Goal: Information Seeking & Learning: Learn about a topic

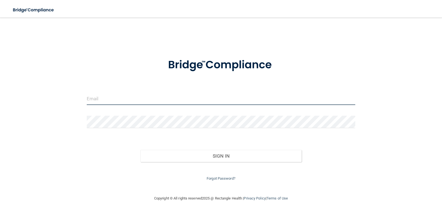
click at [152, 103] on input "email" at bounding box center [221, 99] width 269 height 12
type input "clinical.montereyorthodontics@gmail.com"
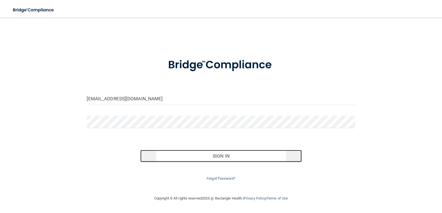
click at [231, 161] on button "Sign In" at bounding box center [220, 156] width 161 height 12
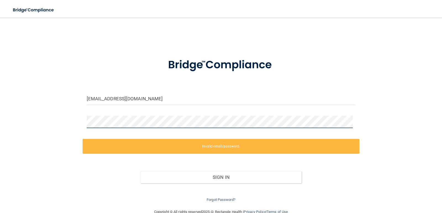
click at [0, 124] on main "clinical.montereyorthodontics@gmail.com Invalid email/password. You don't have …" at bounding box center [221, 116] width 442 height 196
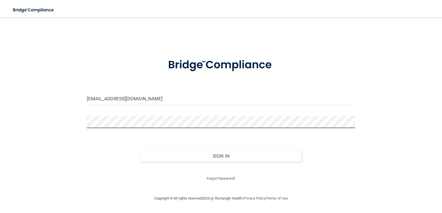
click at [140, 150] on button "Sign In" at bounding box center [220, 156] width 161 height 12
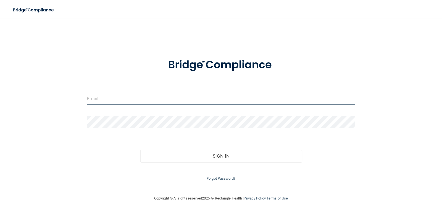
click at [163, 97] on input "email" at bounding box center [221, 99] width 269 height 12
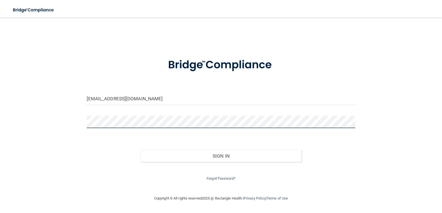
click at [140, 150] on button "Sign In" at bounding box center [220, 156] width 161 height 12
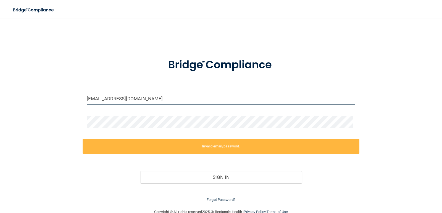
drag, startPoint x: 209, startPoint y: 99, endPoint x: 0, endPoint y: 137, distance: 212.8
click at [0, 137] on main "clinical.montereyorthodontics@gmail.com Invalid email/password. You don't have …" at bounding box center [221, 116] width 442 height 196
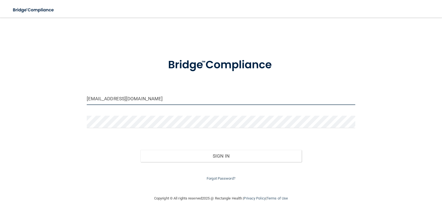
type input "[EMAIL_ADDRESS][DOMAIN_NAME]"
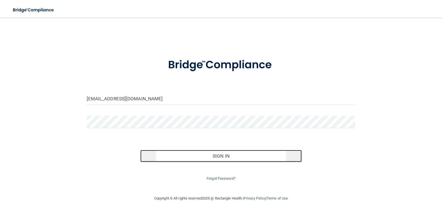
click at [258, 159] on button "Sign In" at bounding box center [220, 156] width 161 height 12
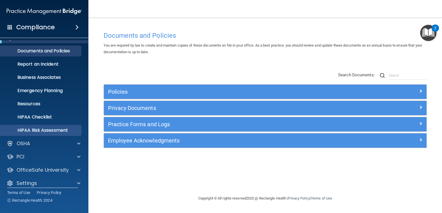
scroll to position [16, 0]
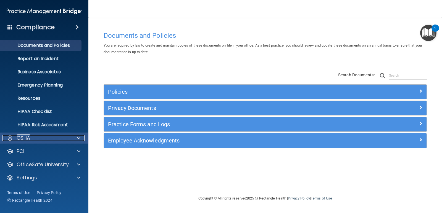
click at [80, 137] on div at bounding box center [78, 138] width 14 height 7
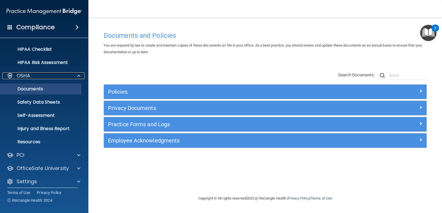
scroll to position [82, 0]
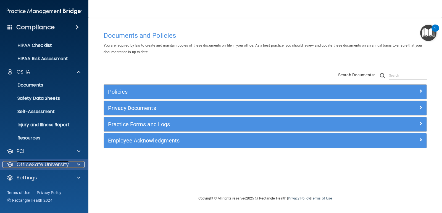
click at [80, 163] on span at bounding box center [78, 165] width 3 height 7
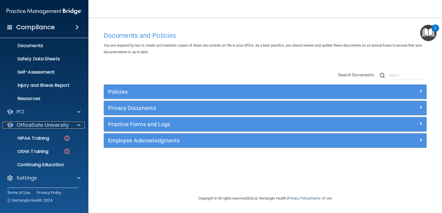
scroll to position [122, 0]
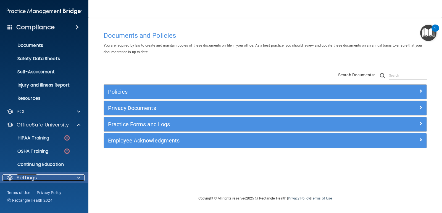
click at [75, 177] on div at bounding box center [78, 178] width 14 height 7
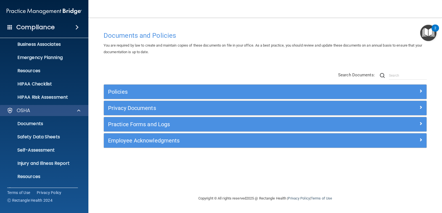
scroll to position [83, 0]
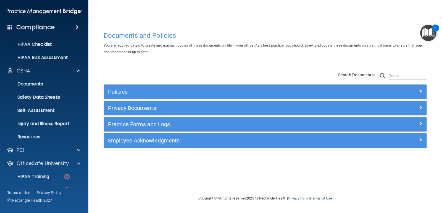
click at [78, 25] on span at bounding box center [76, 27] width 3 height 7
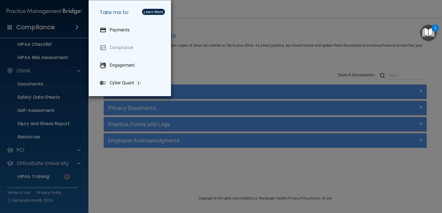
click at [31, 47] on div "Take me to: Payments Compliance Engagement Cyber Quant" at bounding box center [221, 106] width 442 height 213
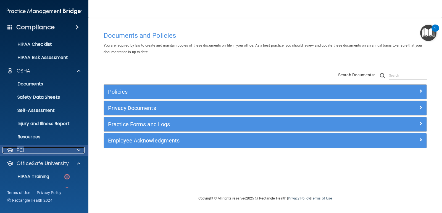
click at [37, 149] on div "PCI" at bounding box center [36, 150] width 68 height 7
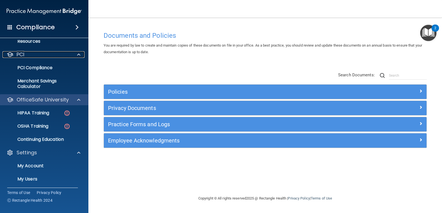
scroll to position [193, 0]
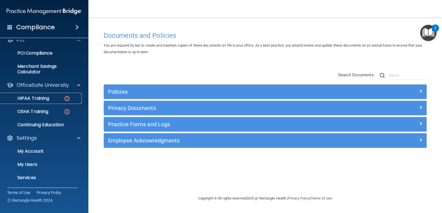
click at [43, 99] on p "HIPAA Training" at bounding box center [27, 99] width 46 height 6
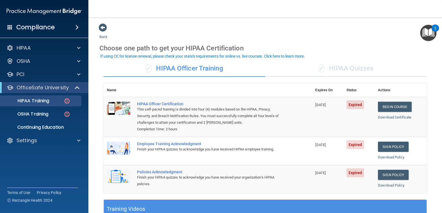
click at [340, 70] on div "✓ HIPAA Quizzes" at bounding box center [346, 68] width 162 height 17
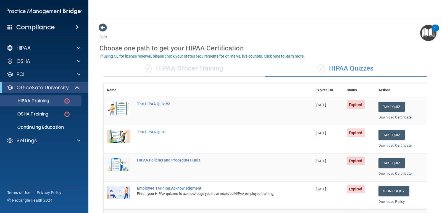
click at [181, 68] on div "✓ HIPAA Officer Training" at bounding box center [185, 68] width 162 height 17
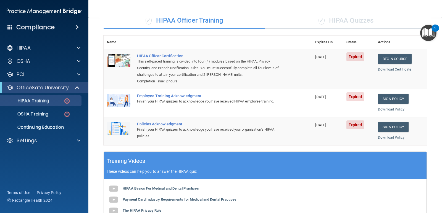
scroll to position [48, 0]
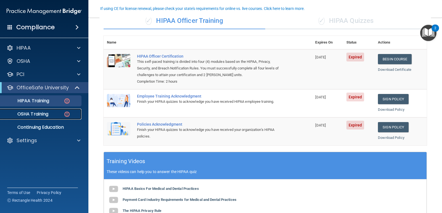
click at [67, 117] on img at bounding box center [67, 114] width 7 height 7
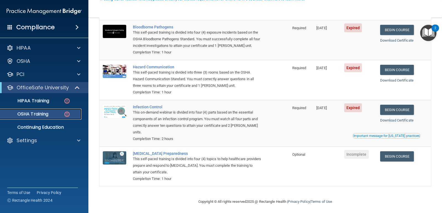
scroll to position [60, 0]
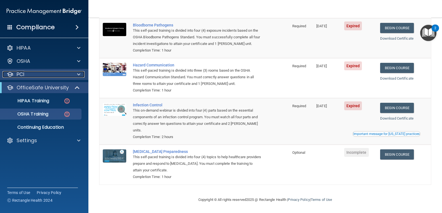
click at [79, 74] on span at bounding box center [78, 74] width 3 height 7
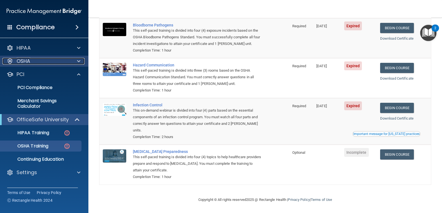
click at [80, 62] on div at bounding box center [78, 61] width 14 height 7
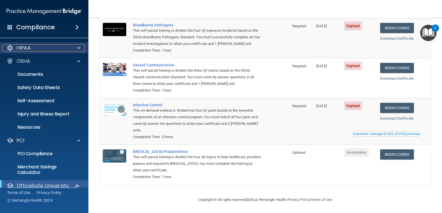
click at [78, 50] on span at bounding box center [78, 48] width 3 height 7
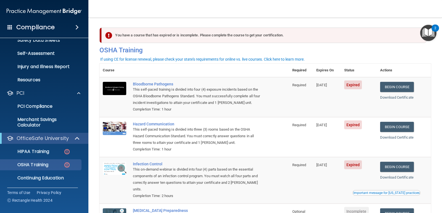
scroll to position [154, 0]
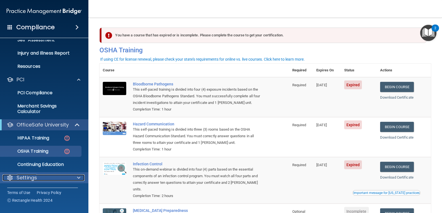
click at [42, 176] on div "Settings" at bounding box center [36, 178] width 68 height 7
click at [80, 178] on span at bounding box center [78, 178] width 3 height 7
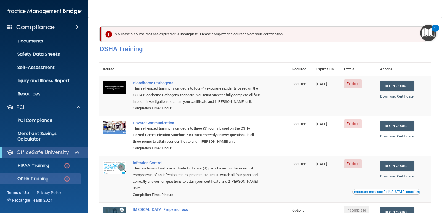
scroll to position [0, 0]
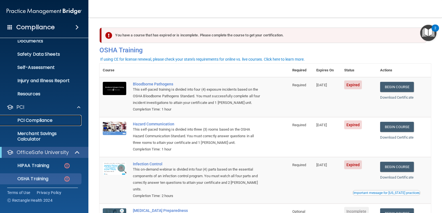
click at [47, 123] on p "PCI Compliance" at bounding box center [41, 121] width 75 height 6
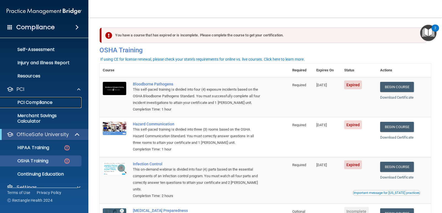
scroll to position [154, 0]
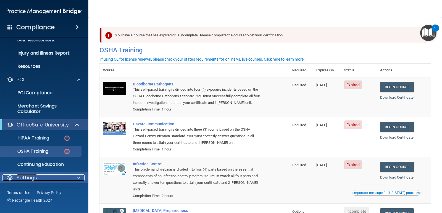
click at [28, 175] on p "Settings" at bounding box center [27, 178] width 20 height 7
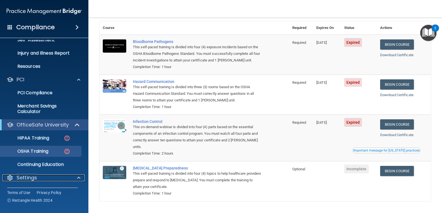
scroll to position [33, 0]
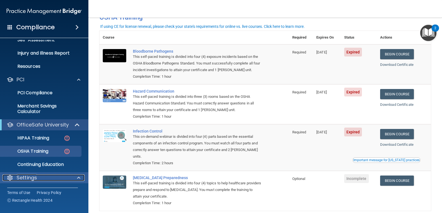
click at [76, 179] on div at bounding box center [78, 178] width 14 height 7
click at [29, 178] on p "Settings" at bounding box center [27, 178] width 20 height 7
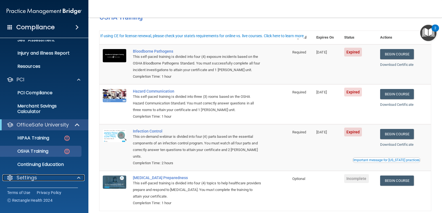
scroll to position [0, 0]
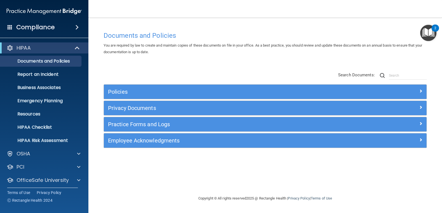
click at [75, 27] on span at bounding box center [76, 27] width 3 height 7
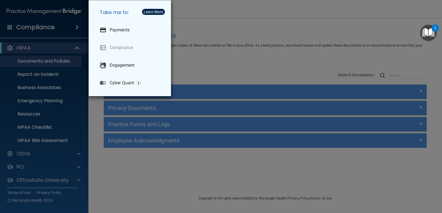
click at [41, 25] on div "Take me to: Payments Compliance Engagement Cyber Quant" at bounding box center [221, 106] width 442 height 213
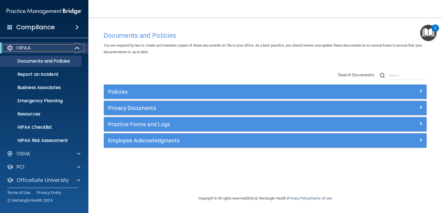
click at [78, 47] on span at bounding box center [77, 48] width 5 height 7
